Goal: Task Accomplishment & Management: Manage account settings

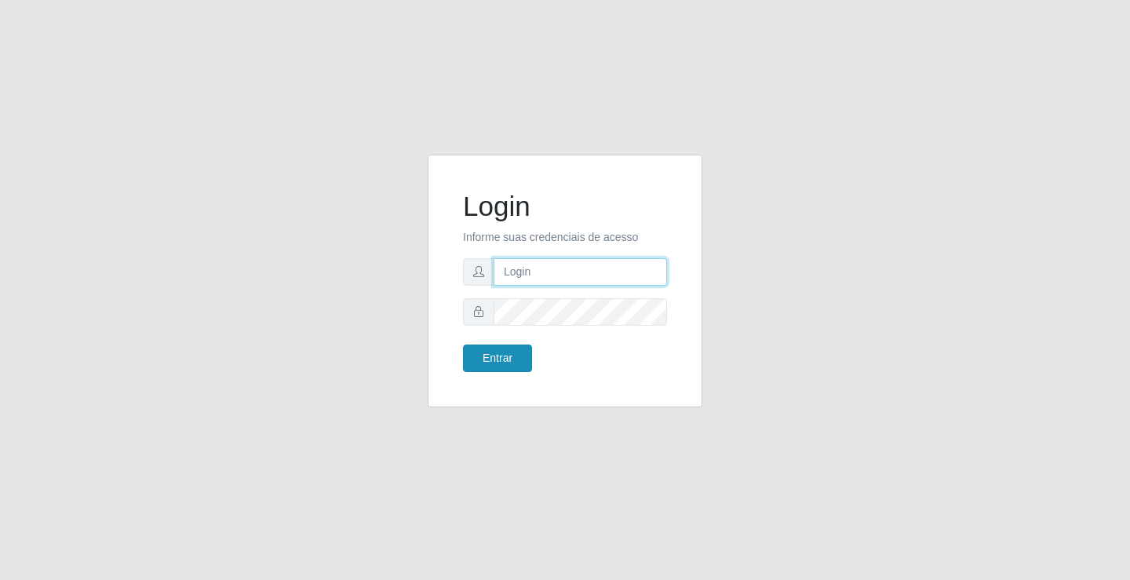
type input "[EMAIL_ADDRESS][DOMAIN_NAME]"
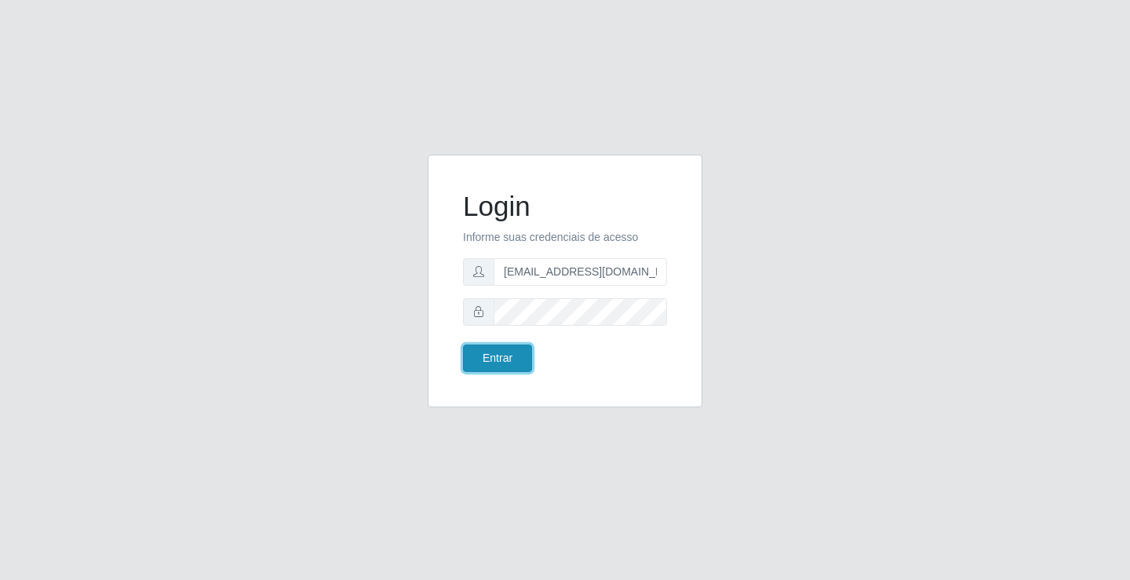
click at [487, 352] on button "Entrar" at bounding box center [497, 357] width 69 height 27
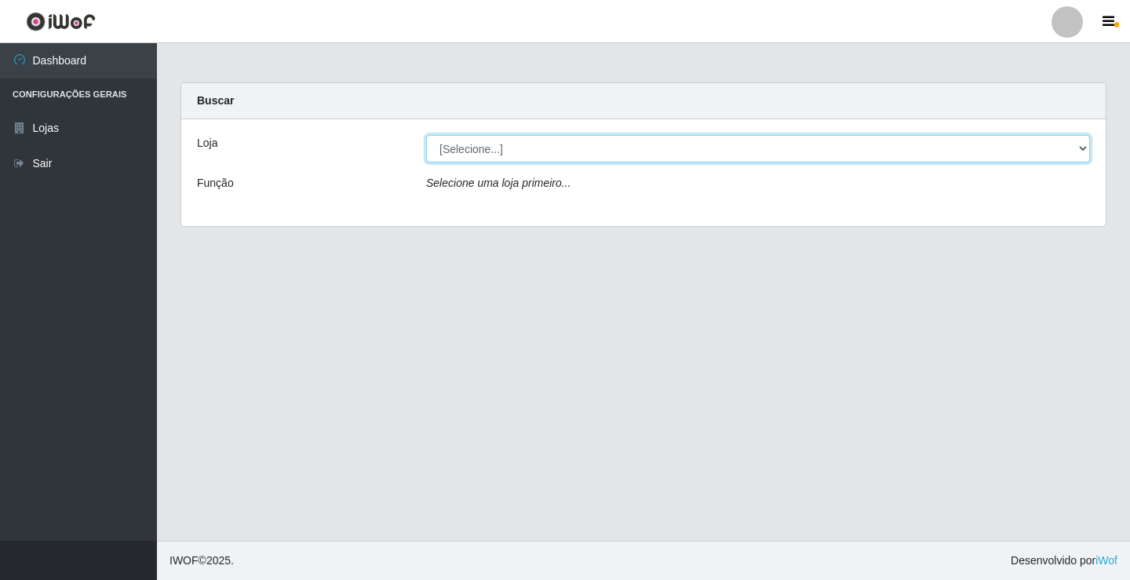
click at [579, 151] on select "[Selecione...] Rede Potiguar 4 - Extremoz" at bounding box center [758, 148] width 664 height 27
select select "78"
click at [426, 135] on select "[Selecione...] Rede Potiguar 4 - Extremoz" at bounding box center [758, 148] width 664 height 27
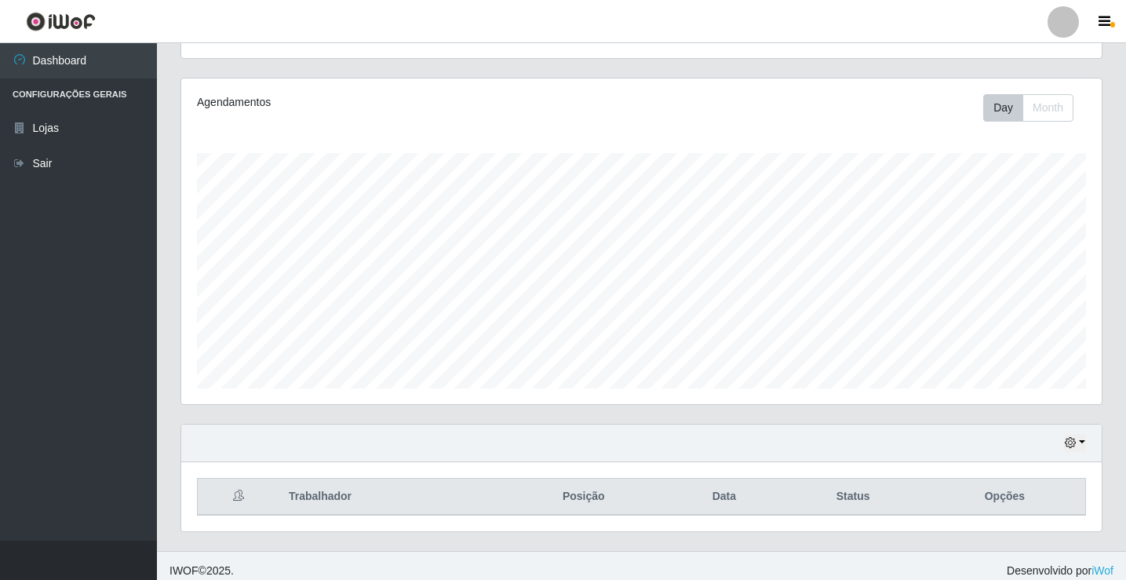
scroll to position [183, 0]
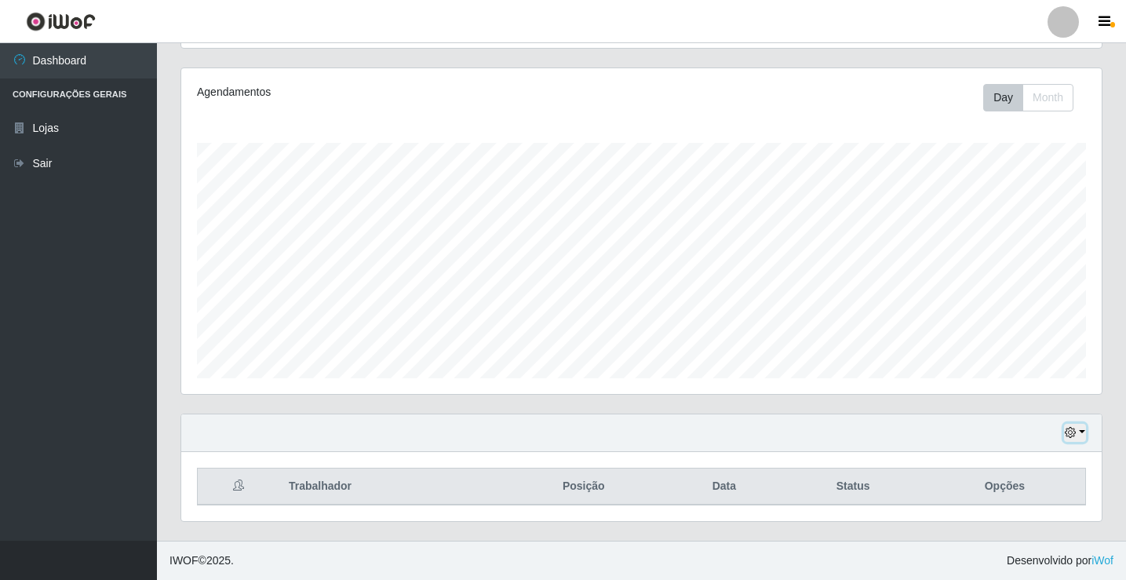
click at [1070, 435] on icon "button" at bounding box center [1070, 432] width 11 height 11
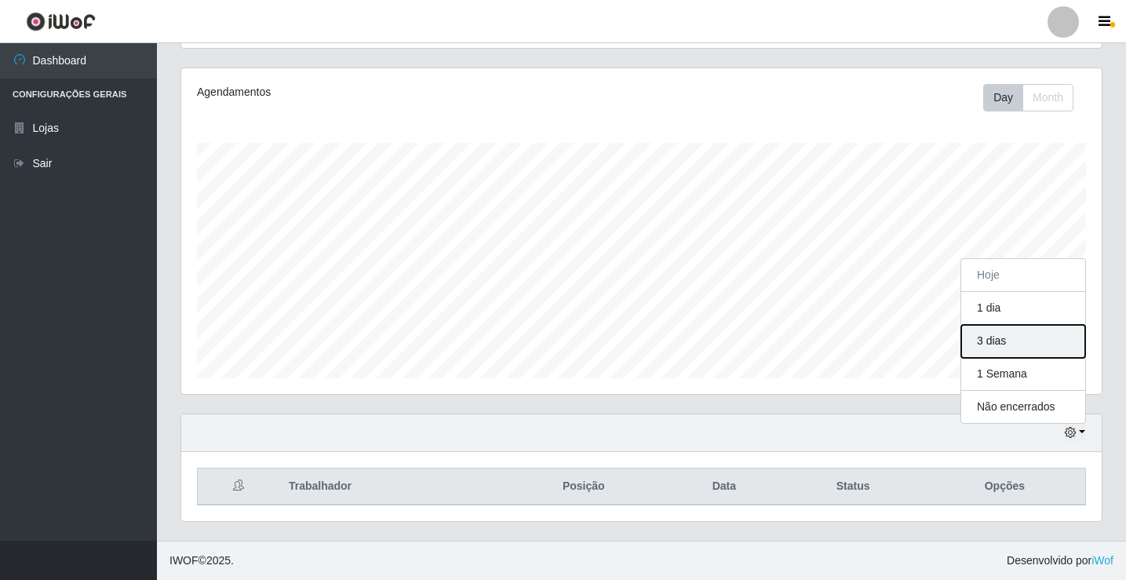
click at [991, 346] on button "3 dias" at bounding box center [1023, 341] width 124 height 33
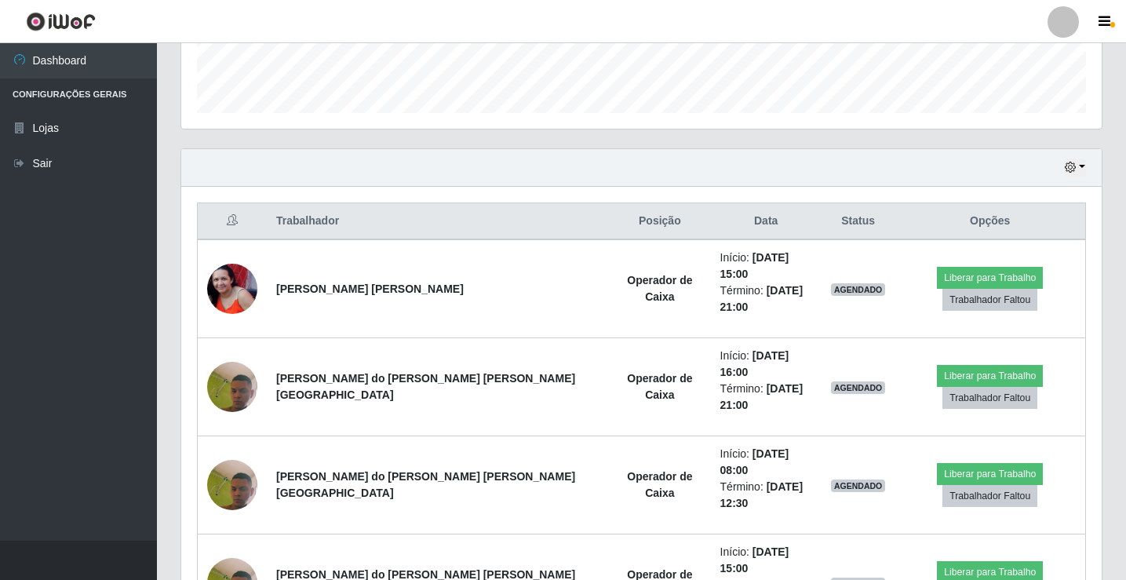
scroll to position [462, 0]
